Goal: Find specific page/section: Find specific page/section

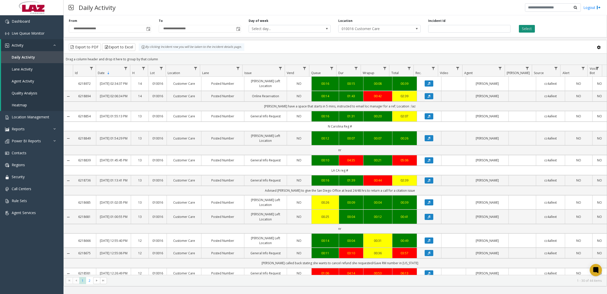
click at [527, 26] on button "Select" at bounding box center [527, 29] width 16 height 8
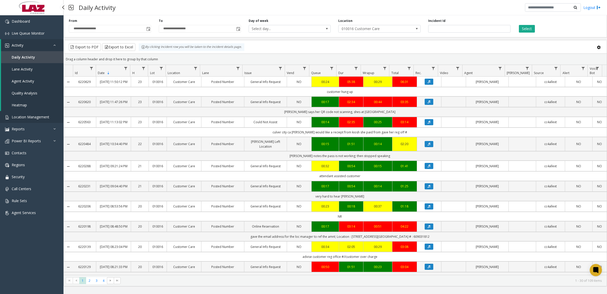
click at [23, 117] on span "Location Management" at bounding box center [31, 116] width 38 height 5
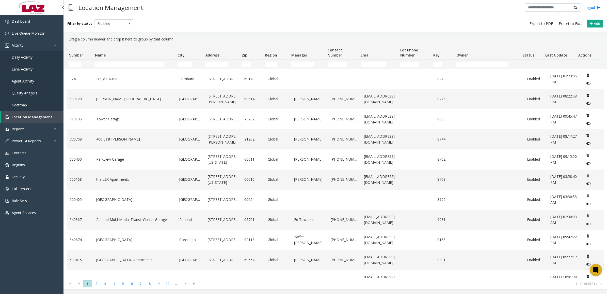
click at [27, 56] on span "Daily Activity" at bounding box center [22, 57] width 21 height 5
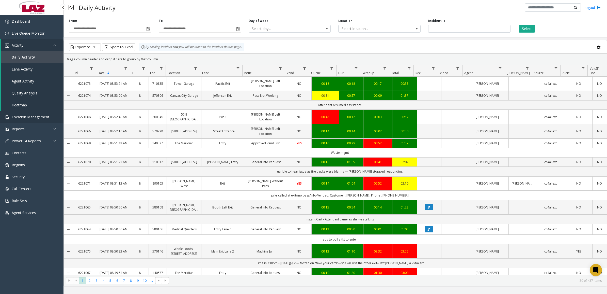
click at [31, 117] on span "Location Management" at bounding box center [31, 116] width 38 height 5
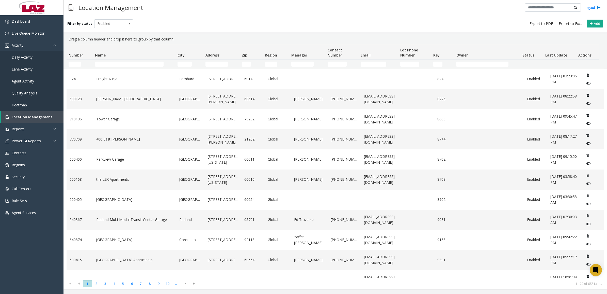
click at [141, 61] on td "Name Filter" at bounding box center [134, 63] width 83 height 9
click at [140, 64] on input "Name Filter" at bounding box center [129, 63] width 69 height 5
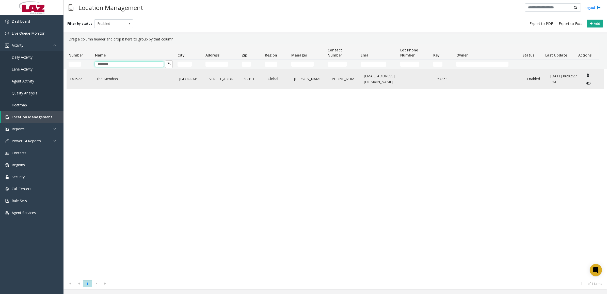
type input "********"
click at [119, 79] on link "The Meridian" at bounding box center [134, 79] width 77 height 6
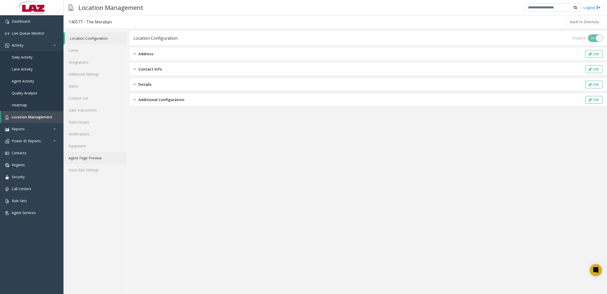
click at [91, 158] on link "Agent Page Preview" at bounding box center [95, 158] width 63 height 12
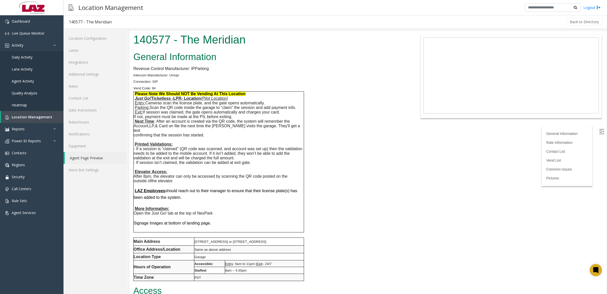
click at [346, 86] on p "Vend Code: 9#" at bounding box center [268, 88] width 271 height 7
click at [35, 60] on link "Daily Activity" at bounding box center [32, 57] width 64 height 12
